Goal: Task Accomplishment & Management: Use online tool/utility

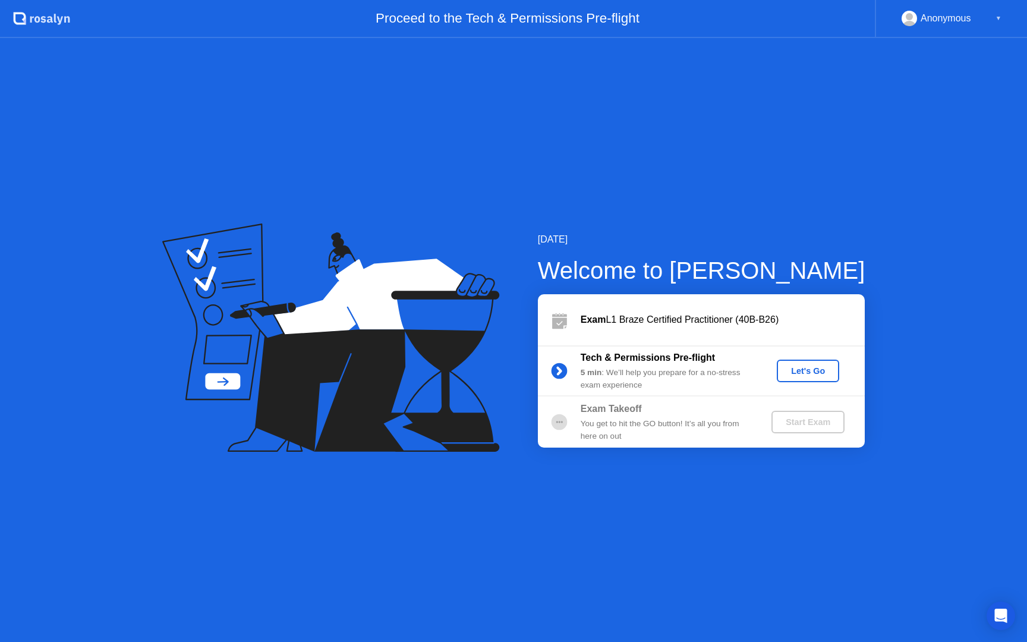
click at [800, 372] on div "Let's Go" at bounding box center [808, 371] width 53 height 10
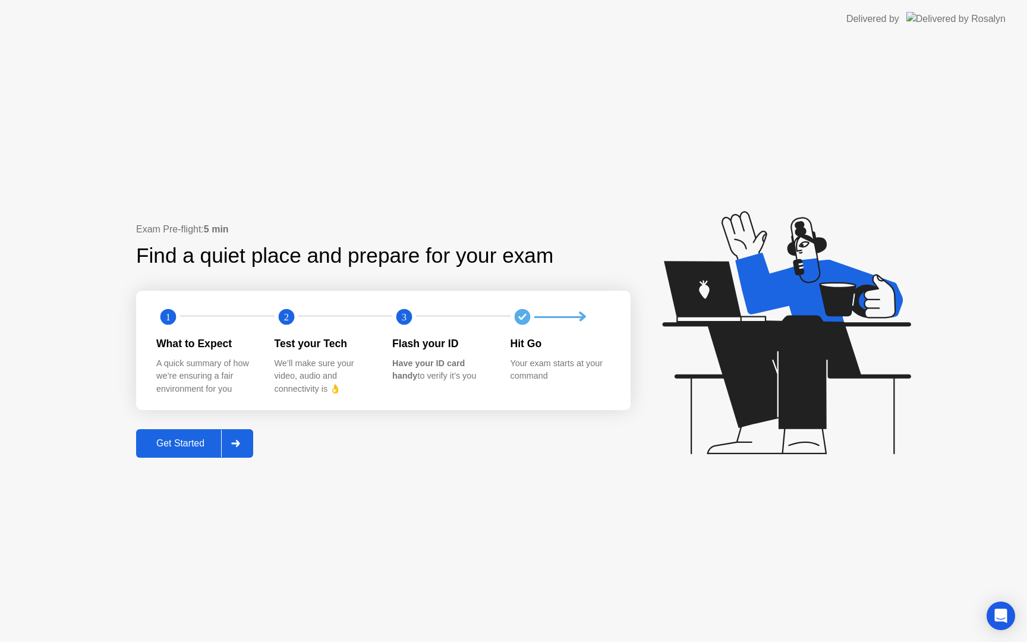
click at [200, 444] on div "Get Started" at bounding box center [180, 443] width 81 height 11
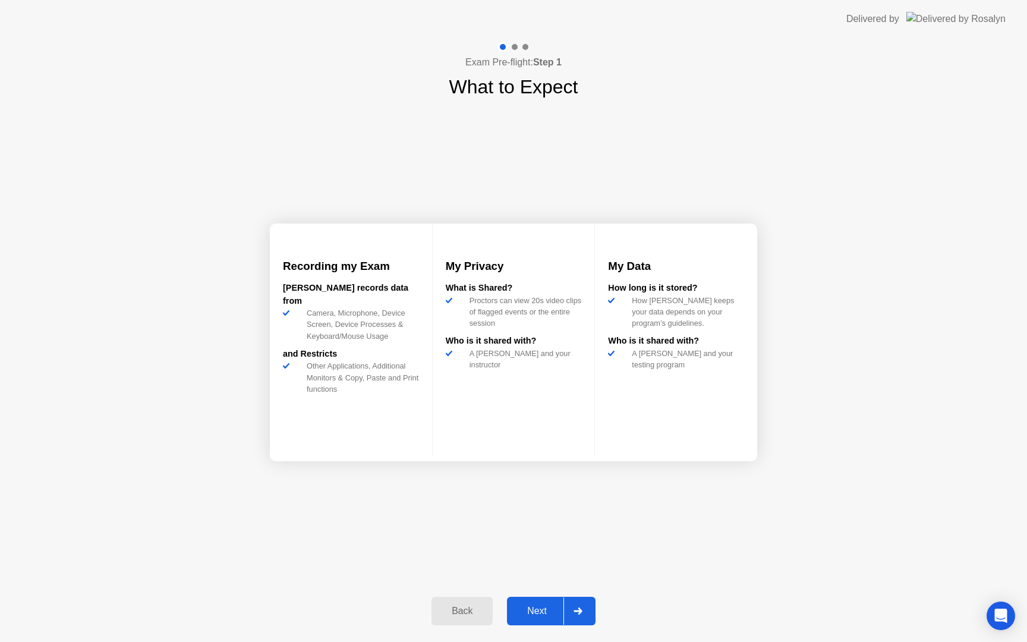
click at [528, 619] on button "Next" at bounding box center [551, 611] width 89 height 29
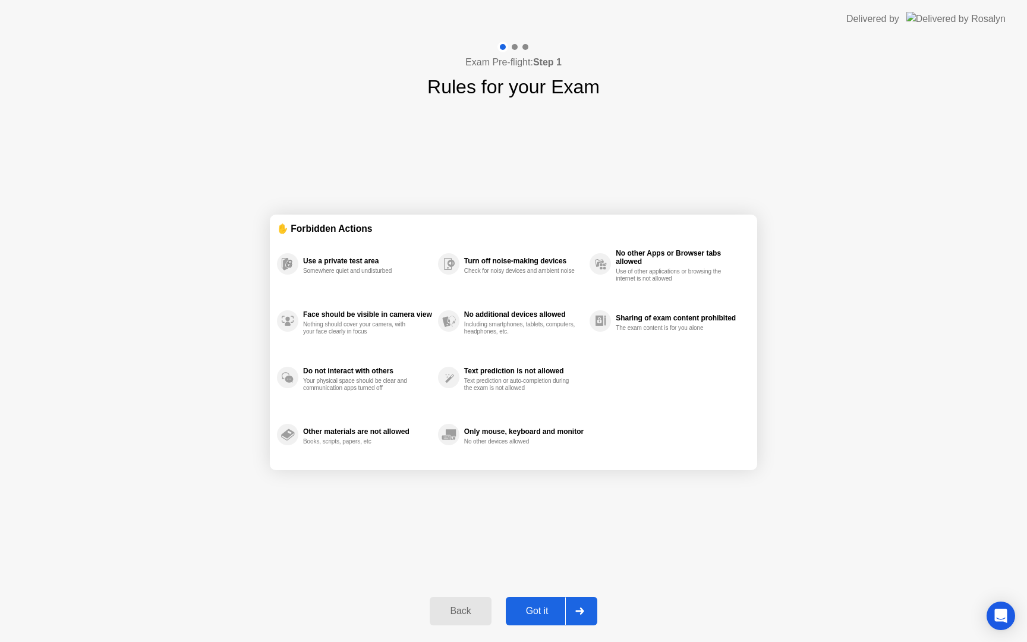
click at [534, 616] on div "Got it" at bounding box center [538, 611] width 56 height 11
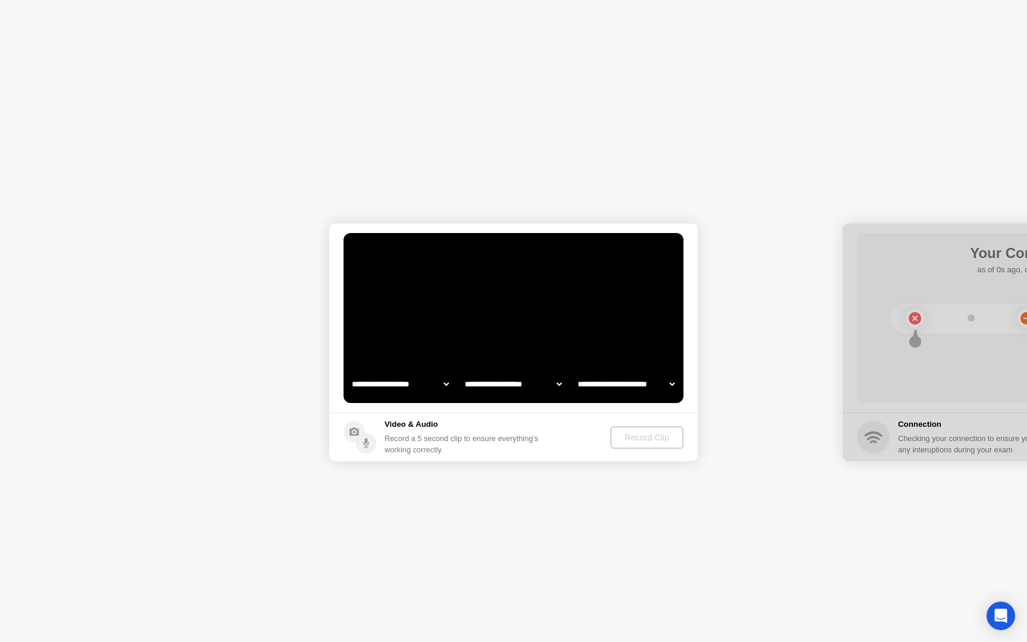
select select "**********"
select select "*******"
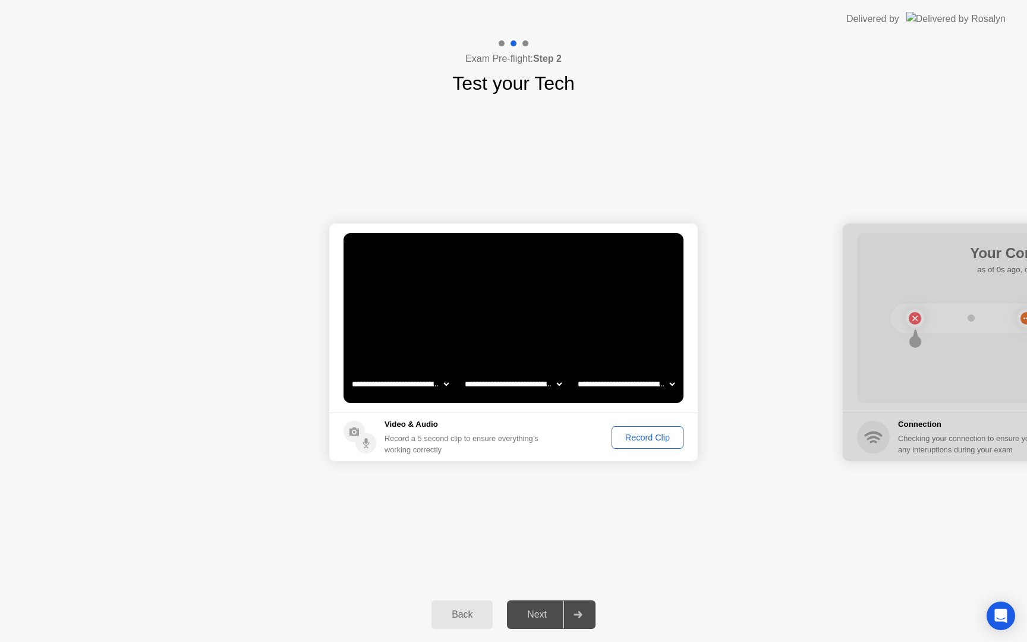
click at [634, 440] on div "Record Clip" at bounding box center [648, 438] width 64 height 10
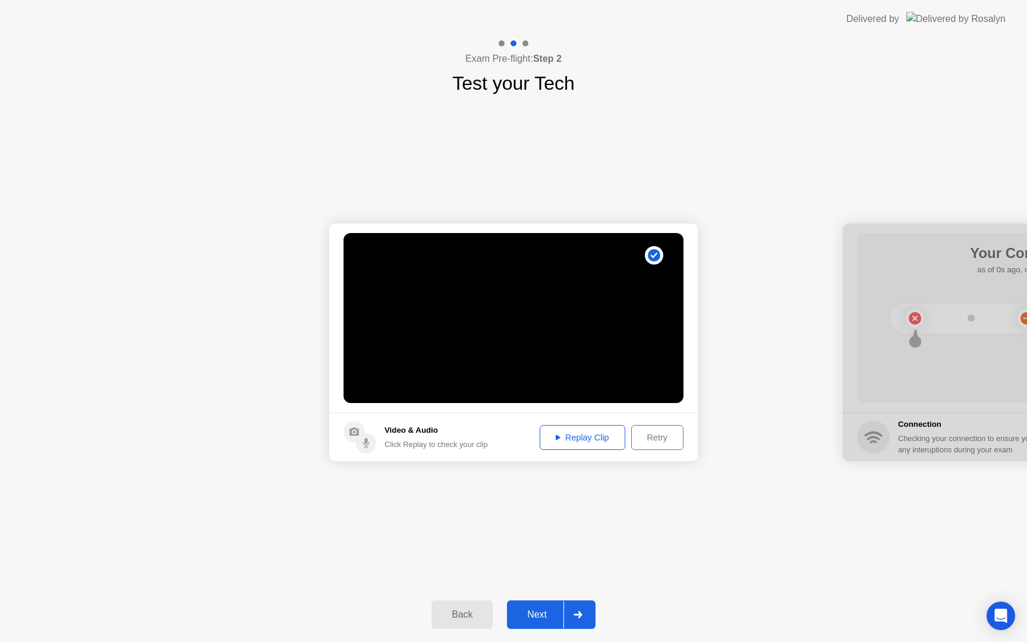
click at [559, 440] on div "Replay Clip" at bounding box center [582, 438] width 77 height 10
click at [661, 439] on div "Retry" at bounding box center [658, 438] width 44 height 10
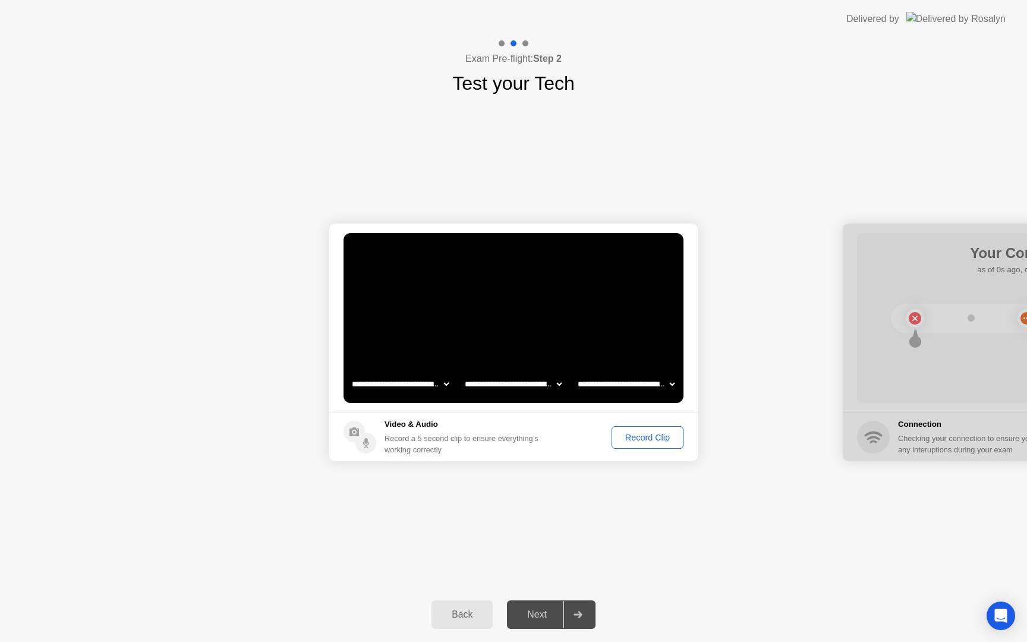
click at [633, 436] on div "Record Clip" at bounding box center [648, 438] width 64 height 10
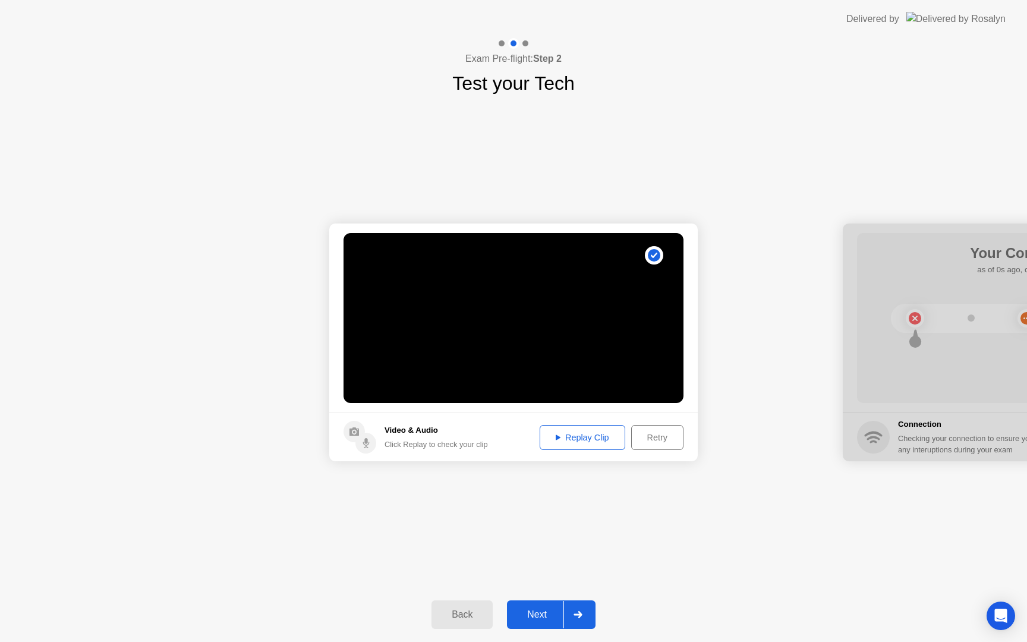
click at [595, 446] on button "Replay Clip" at bounding box center [583, 437] width 86 height 25
click at [540, 617] on div "Next" at bounding box center [537, 614] width 53 height 11
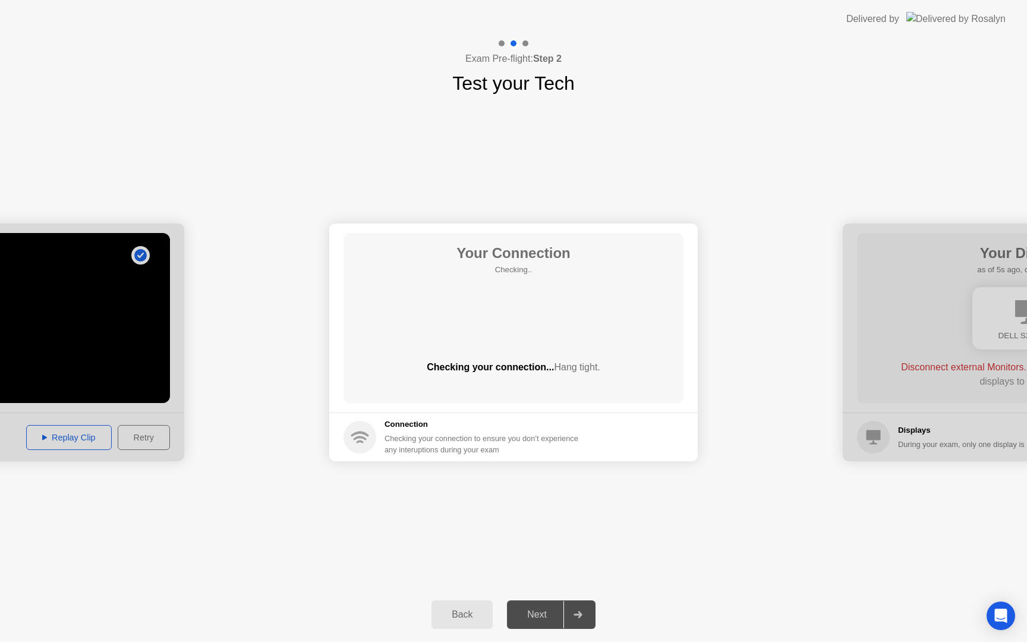
click at [520, 438] on div "Checking your connection to ensure you don’t experience any interuptions during…" at bounding box center [485, 444] width 201 height 23
click at [540, 606] on button "Next" at bounding box center [551, 614] width 89 height 29
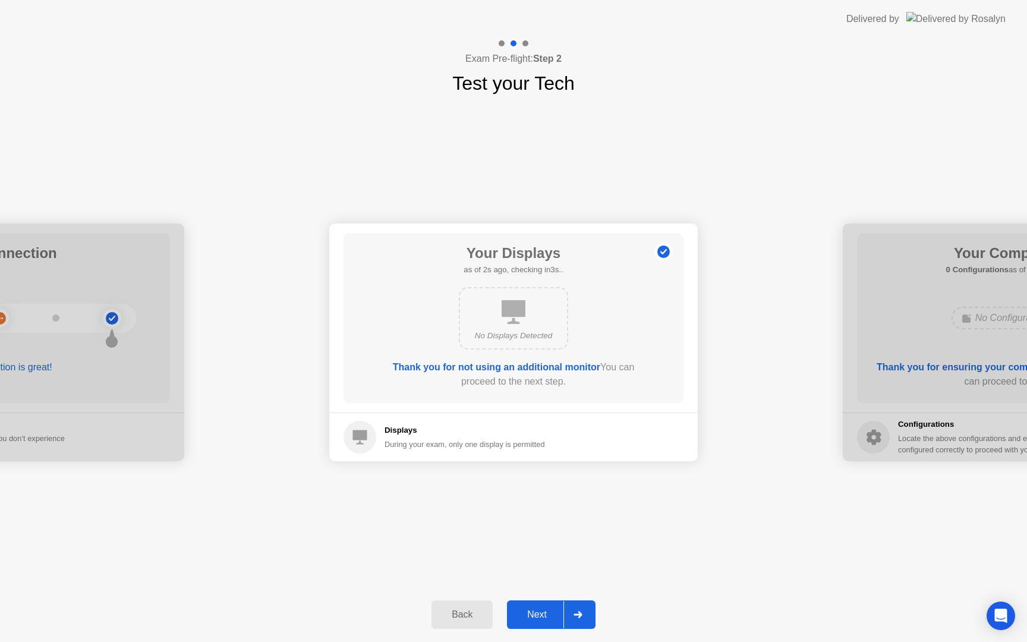
click at [544, 612] on div "Next" at bounding box center [537, 614] width 53 height 11
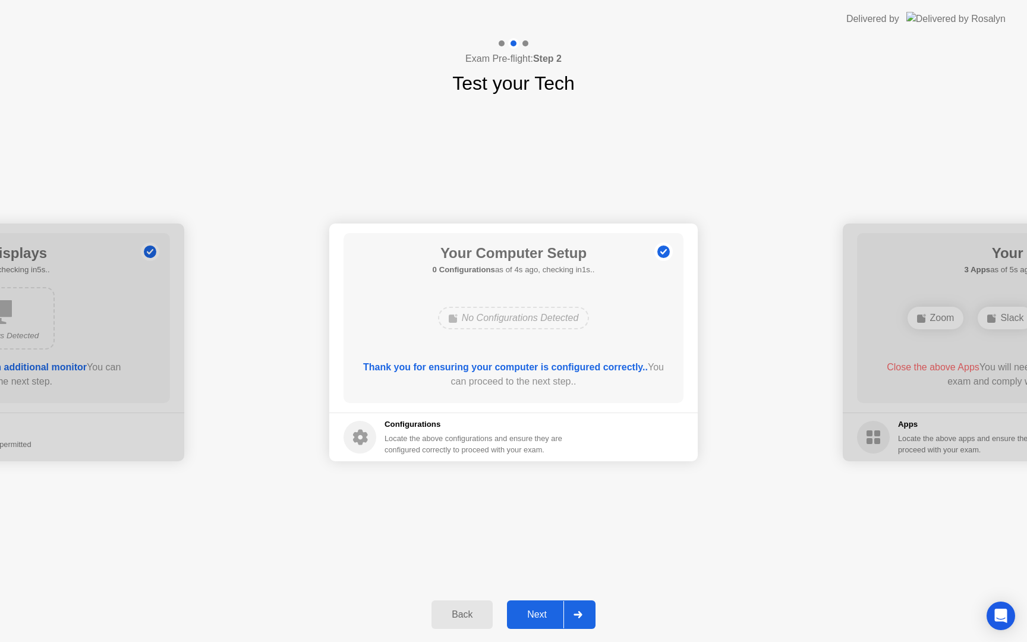
click at [544, 612] on div "Next" at bounding box center [537, 614] width 53 height 11
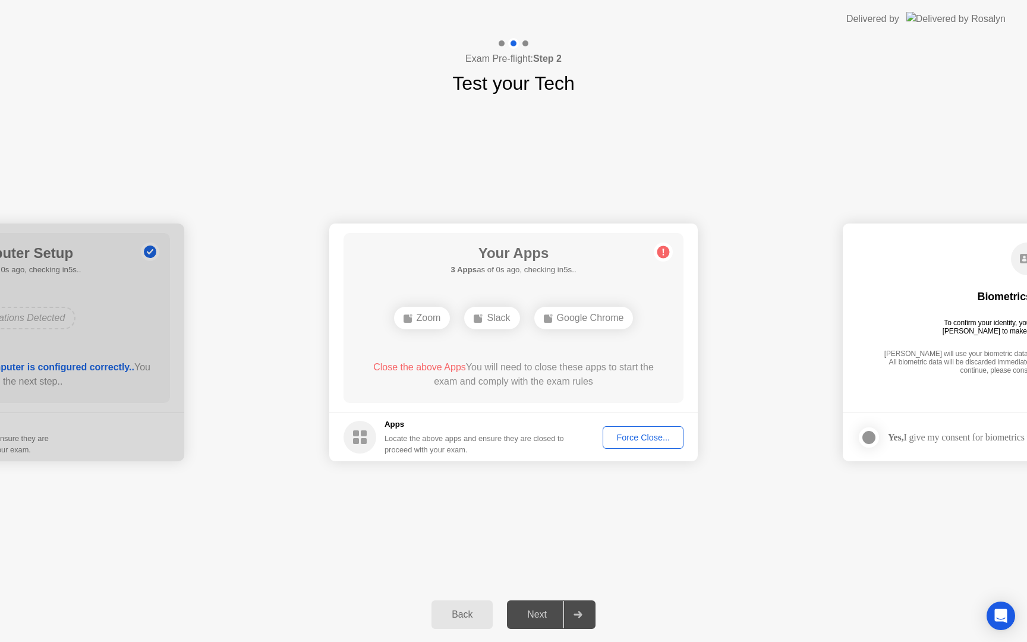
click at [637, 444] on button "Force Close..." at bounding box center [643, 437] width 81 height 23
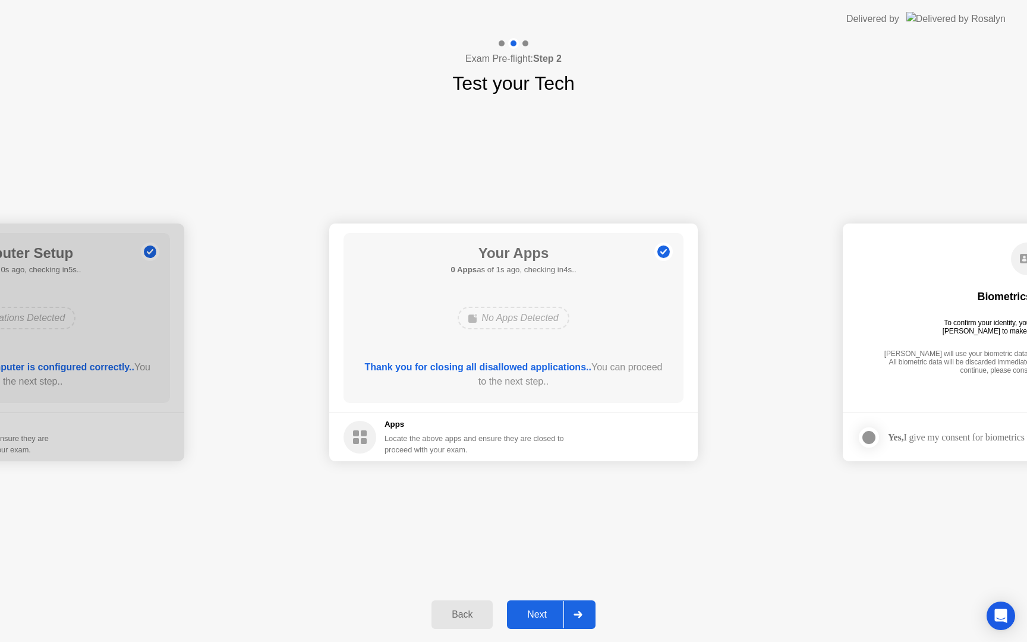
click at [527, 620] on div "Next" at bounding box center [537, 614] width 53 height 11
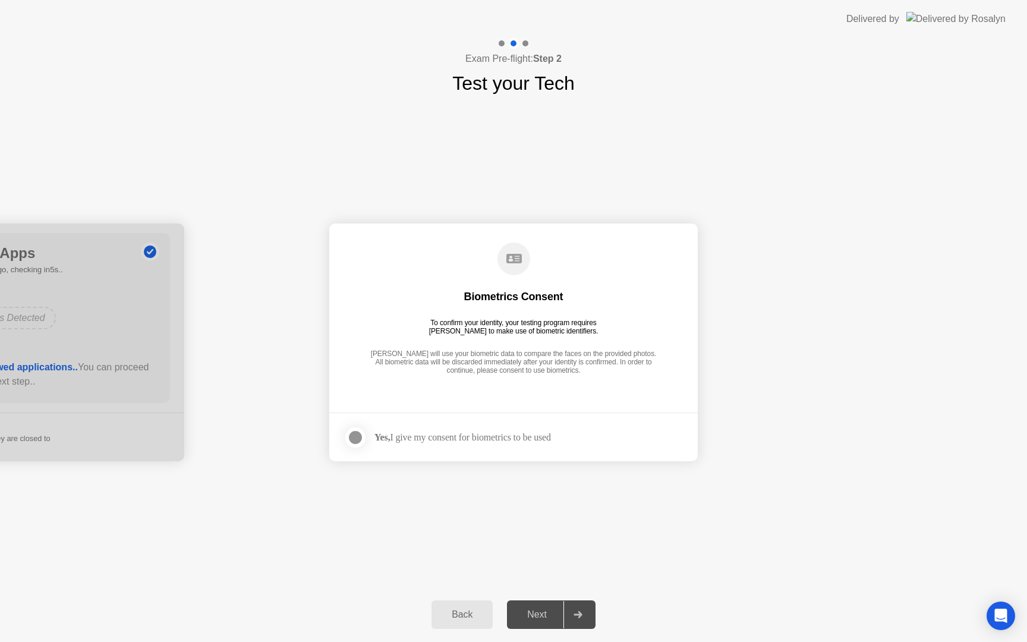
click at [359, 438] on div at bounding box center [355, 437] width 14 height 14
click at [533, 609] on div "Next" at bounding box center [537, 614] width 53 height 11
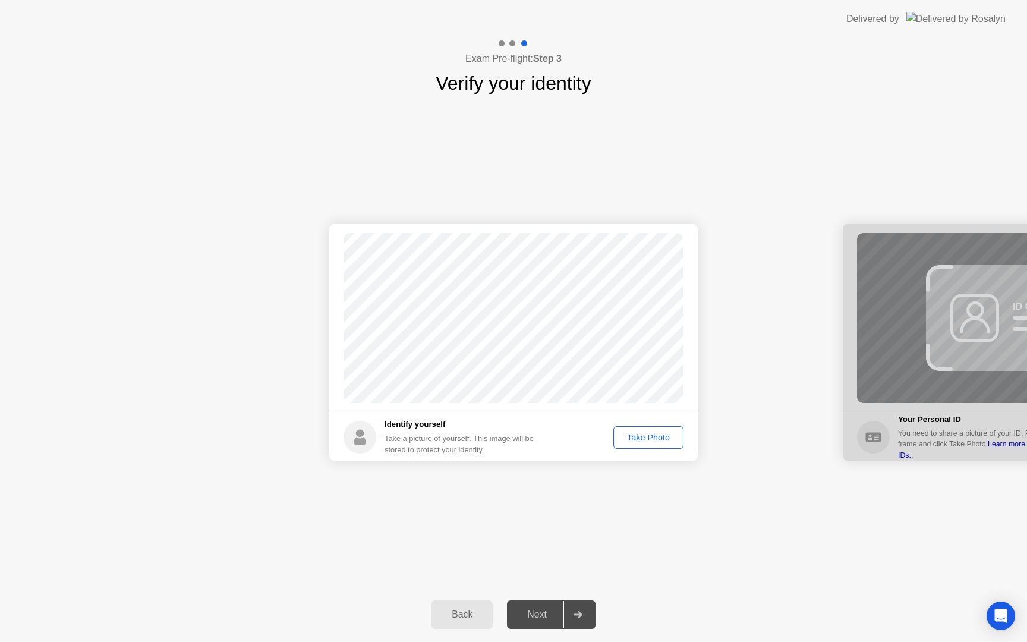
click at [658, 441] on div "Take Photo" at bounding box center [649, 438] width 62 height 10
click at [551, 620] on div "Next" at bounding box center [537, 614] width 53 height 11
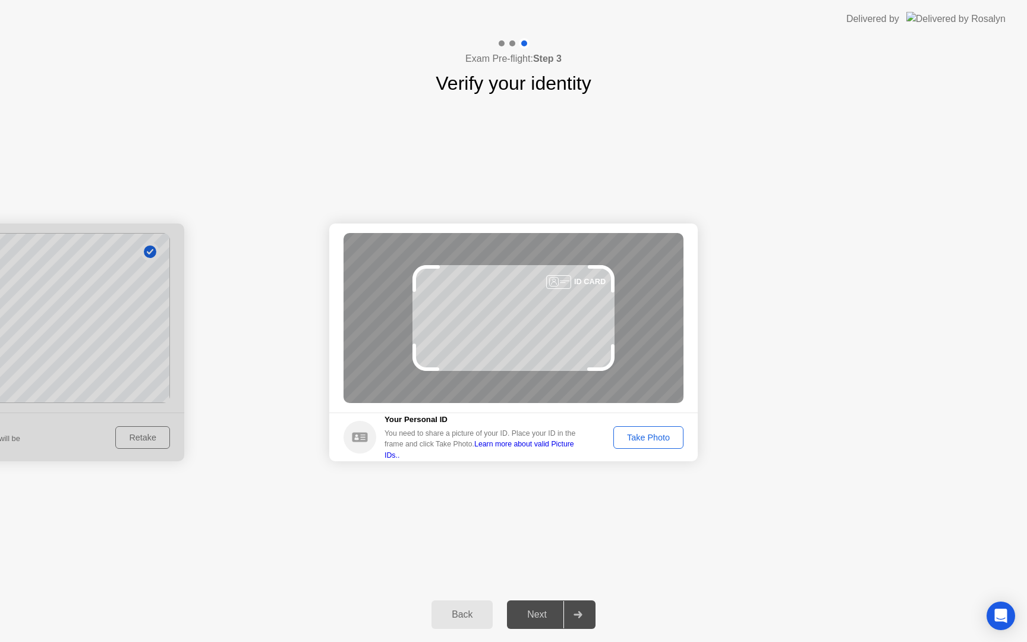
click at [665, 442] on div "Take Photo" at bounding box center [649, 438] width 62 height 10
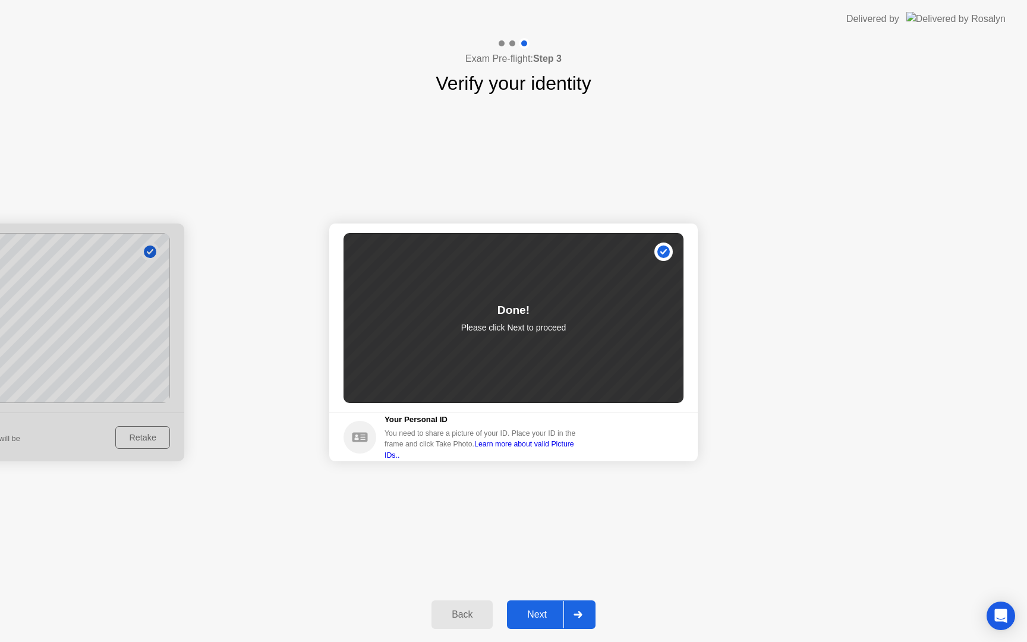
click at [531, 611] on div "Next" at bounding box center [537, 614] width 53 height 11
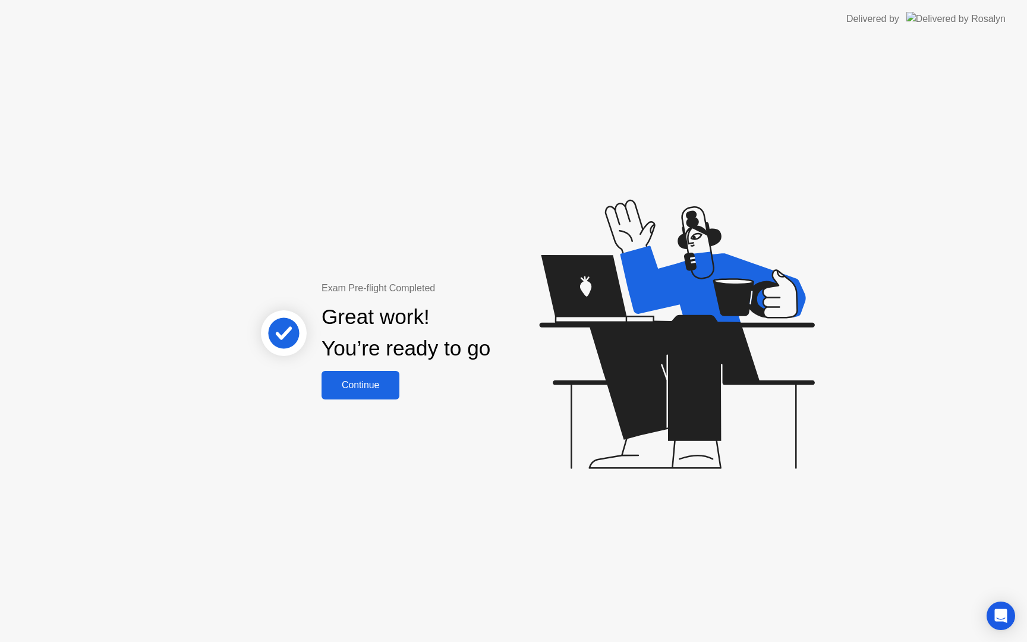
click at [344, 361] on div "Great work! You’re ready to go" at bounding box center [406, 332] width 169 height 63
click at [345, 380] on div "Continue" at bounding box center [360, 385] width 71 height 11
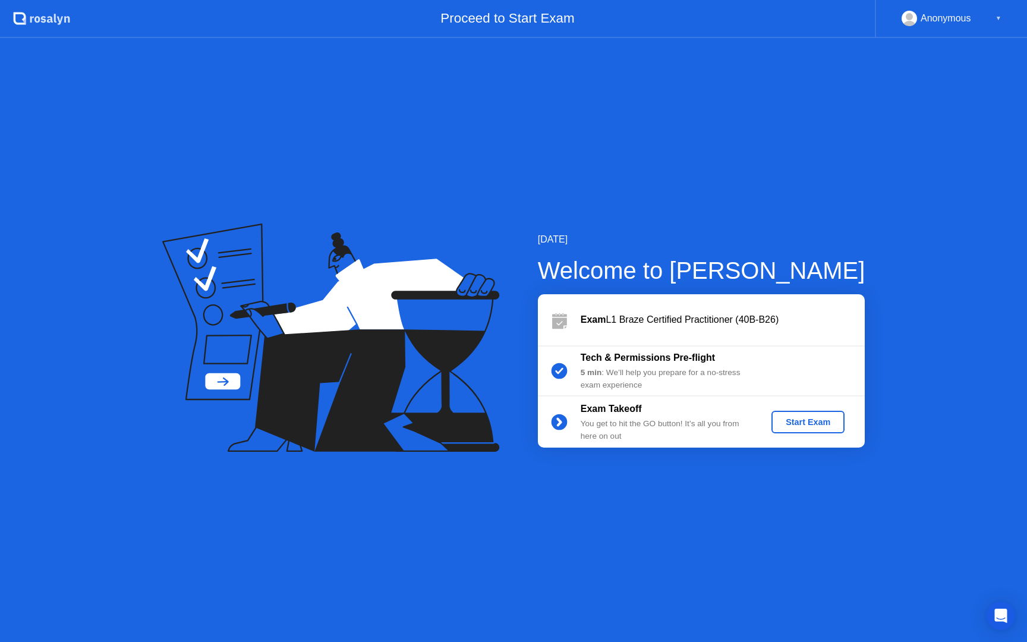
click at [817, 420] on div "Start Exam" at bounding box center [808, 422] width 64 height 10
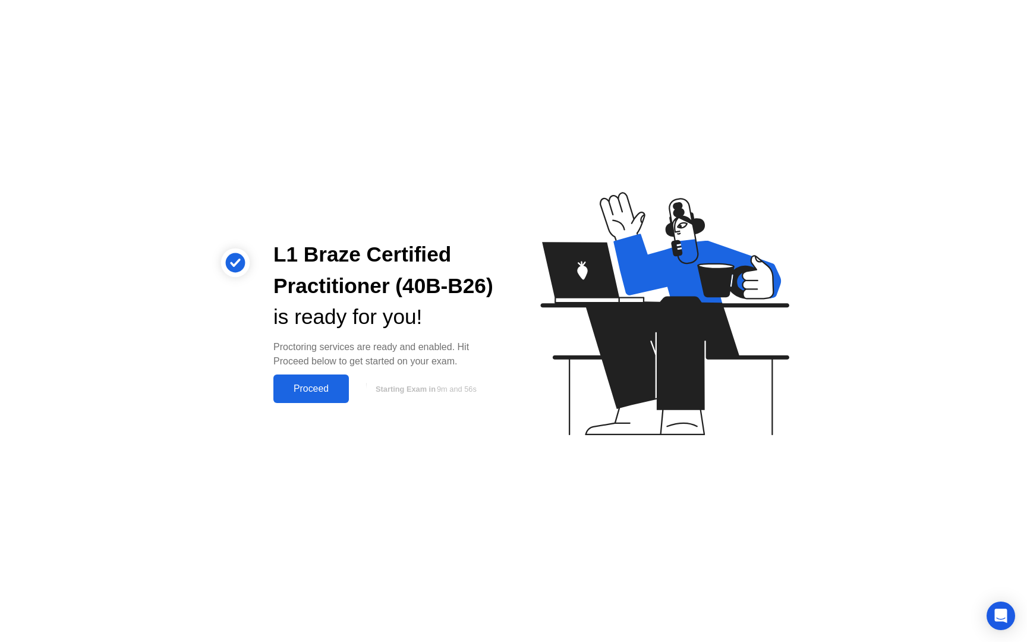
click at [323, 391] on div "Proceed" at bounding box center [311, 388] width 68 height 11
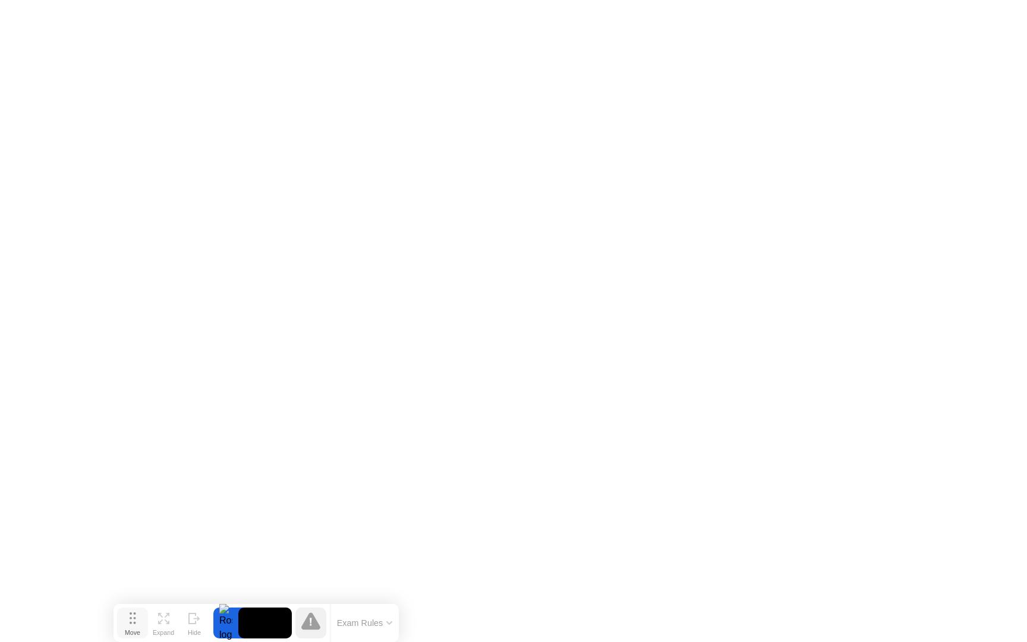
drag, startPoint x: 396, startPoint y: 612, endPoint x: 139, endPoint y: 627, distance: 257.9
click at [139, 627] on button "Move" at bounding box center [132, 623] width 31 height 31
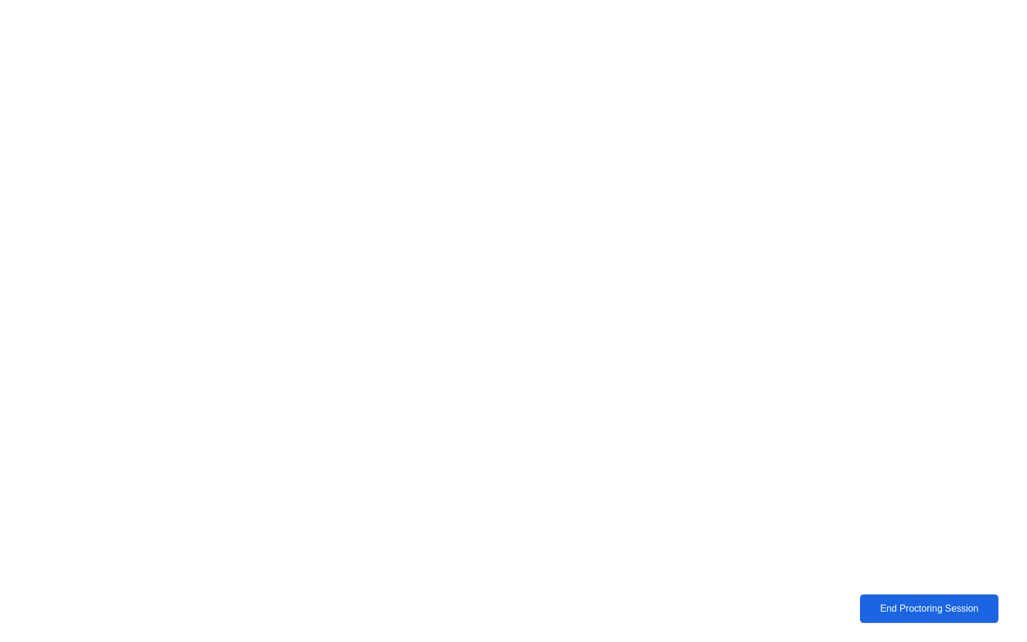
click at [923, 604] on div "End Proctoring Session" at bounding box center [929, 608] width 131 height 11
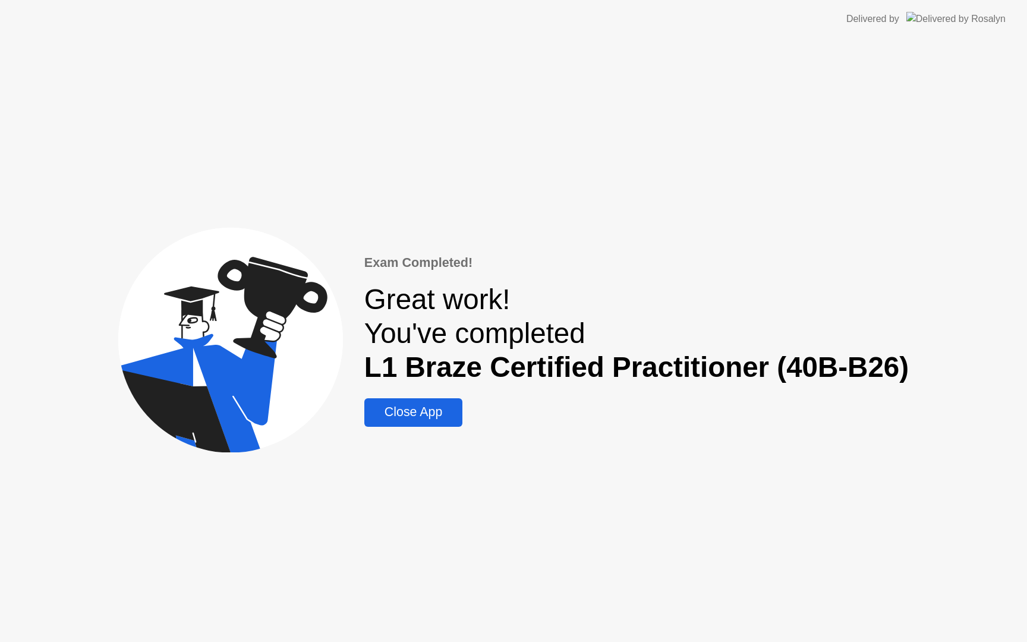
click at [436, 408] on div "Close App" at bounding box center [413, 412] width 91 height 15
